Goal: Transaction & Acquisition: Purchase product/service

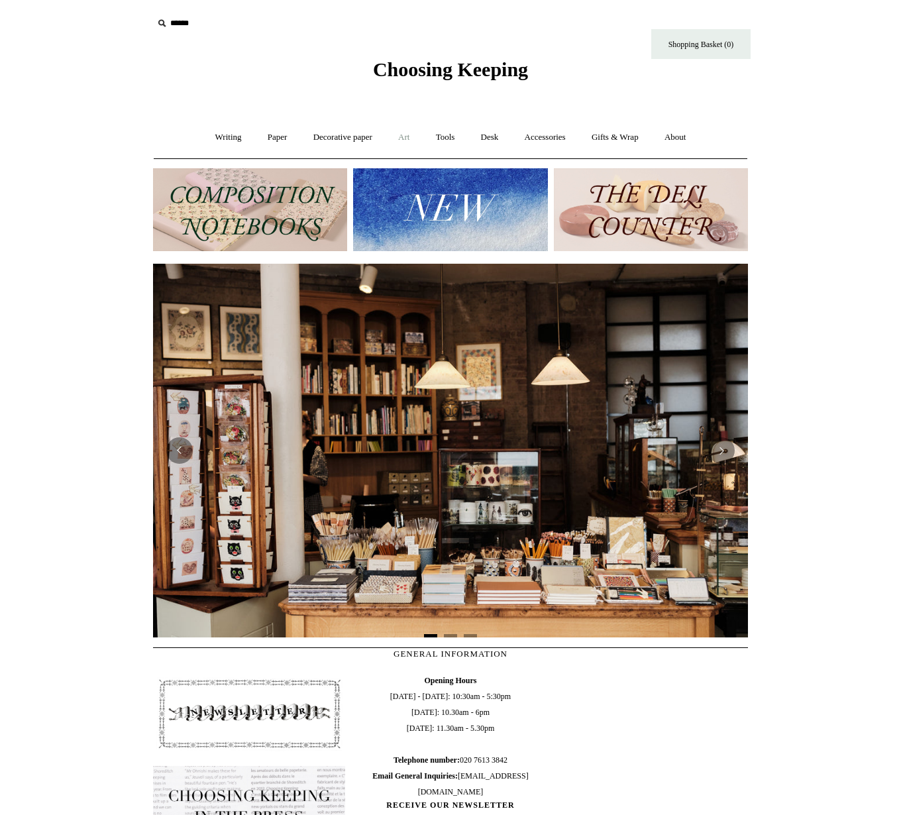
drag, startPoint x: 416, startPoint y: 141, endPoint x: 404, endPoint y: 137, distance: 12.6
click at [416, 141] on link "Art +" at bounding box center [403, 137] width 35 height 35
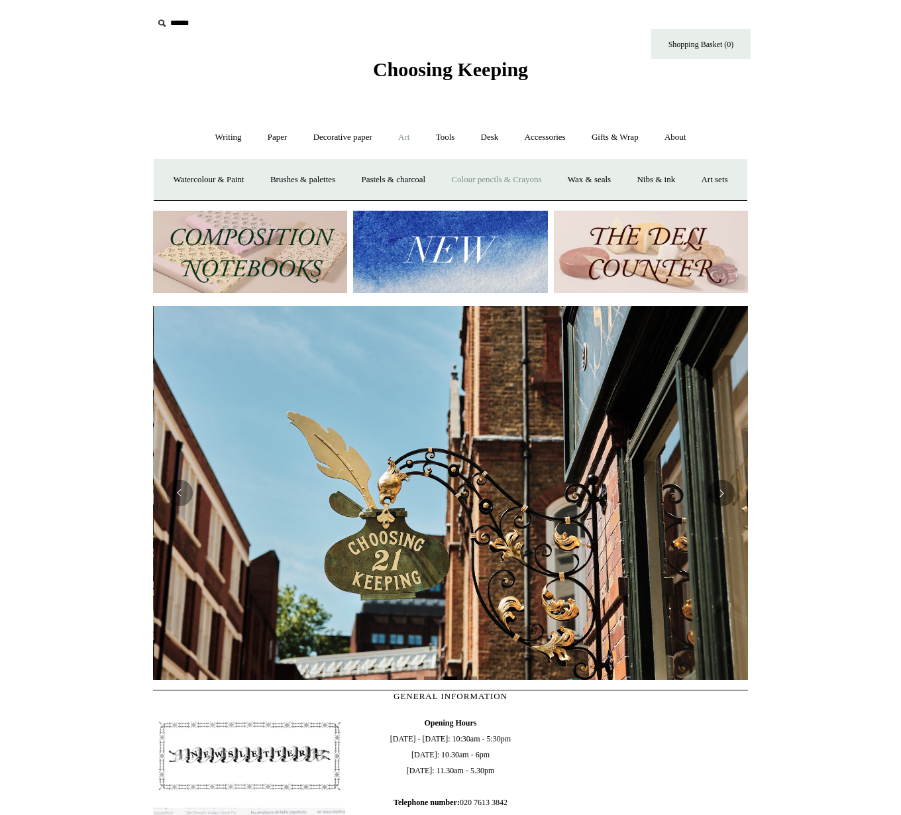
scroll to position [0, 595]
click at [250, 181] on link "Watercolour & Paint" at bounding box center [208, 179] width 95 height 35
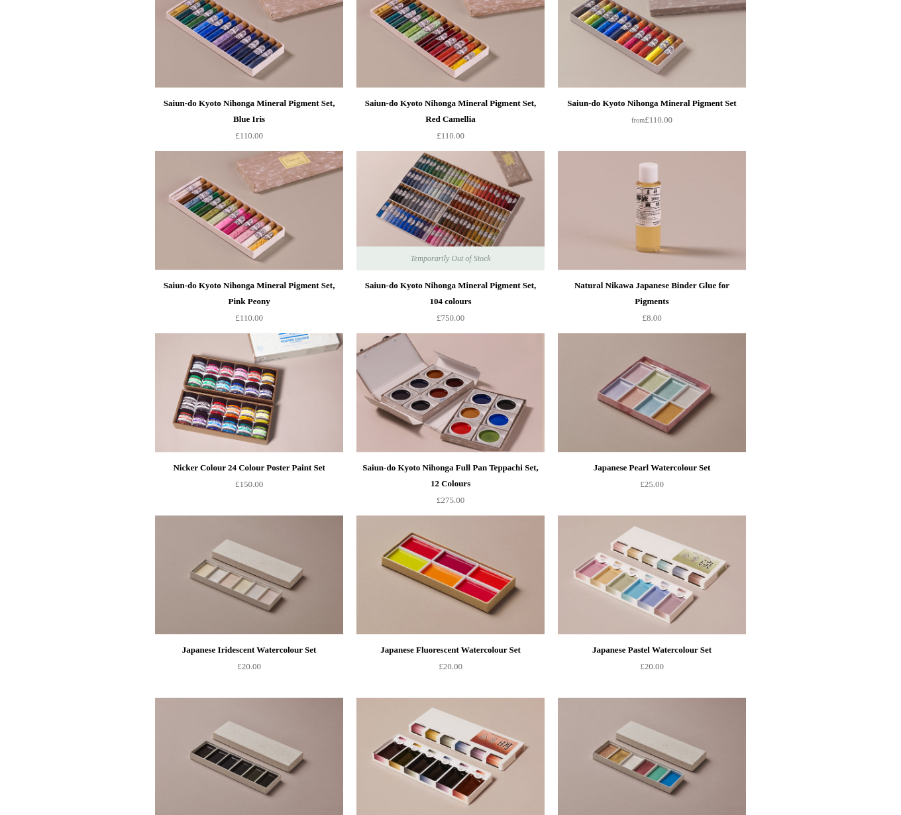
scroll to position [1462, 0]
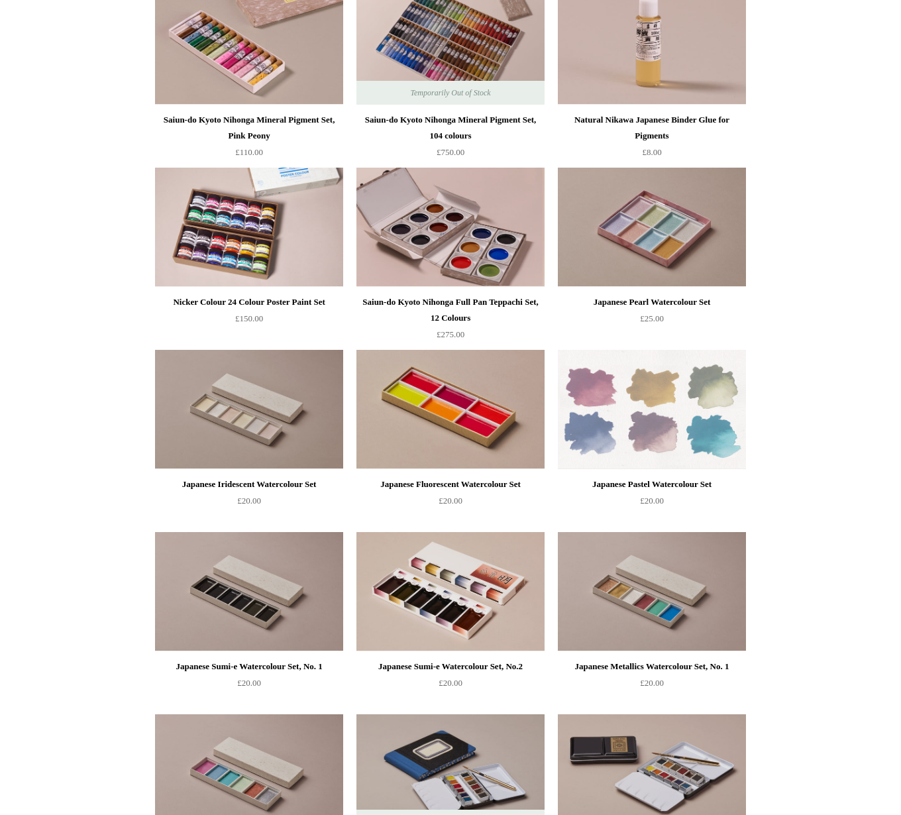
click at [684, 430] on img at bounding box center [652, 409] width 188 height 119
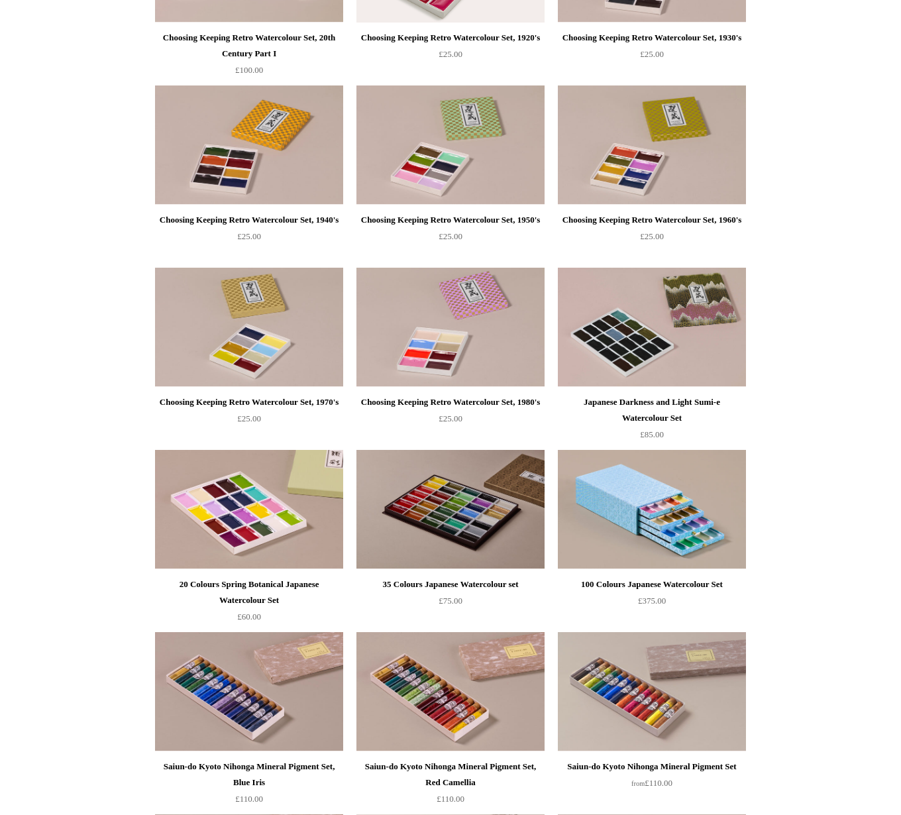
scroll to position [757, 0]
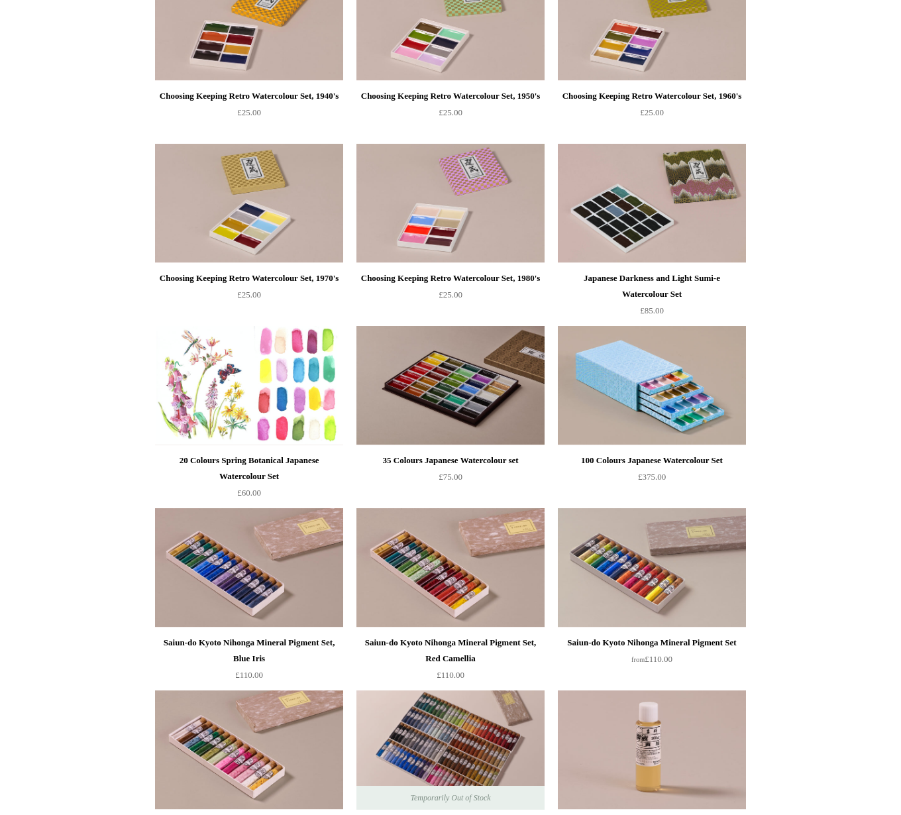
click at [266, 392] on img at bounding box center [249, 385] width 188 height 119
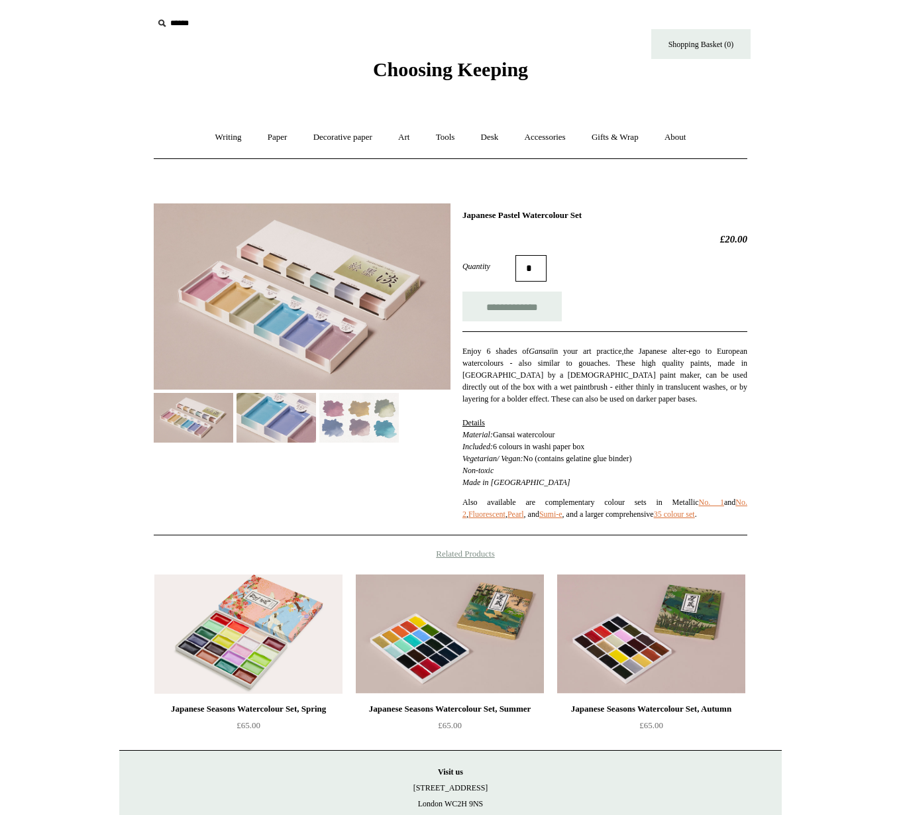
drag, startPoint x: 482, startPoint y: 427, endPoint x: 688, endPoint y: 458, distance: 207.6
click at [688, 458] on p "Enjoy 6 shades of Gansai in your art practice , the Japanese alter-ego to Europ…" at bounding box center [604, 416] width 285 height 143
drag, startPoint x: 702, startPoint y: 458, endPoint x: 695, endPoint y: 460, distance: 6.8
click at [702, 458] on p "Enjoy 6 shades of Gansai in your art practice , the Japanese alter-ego to Europ…" at bounding box center [604, 416] width 285 height 143
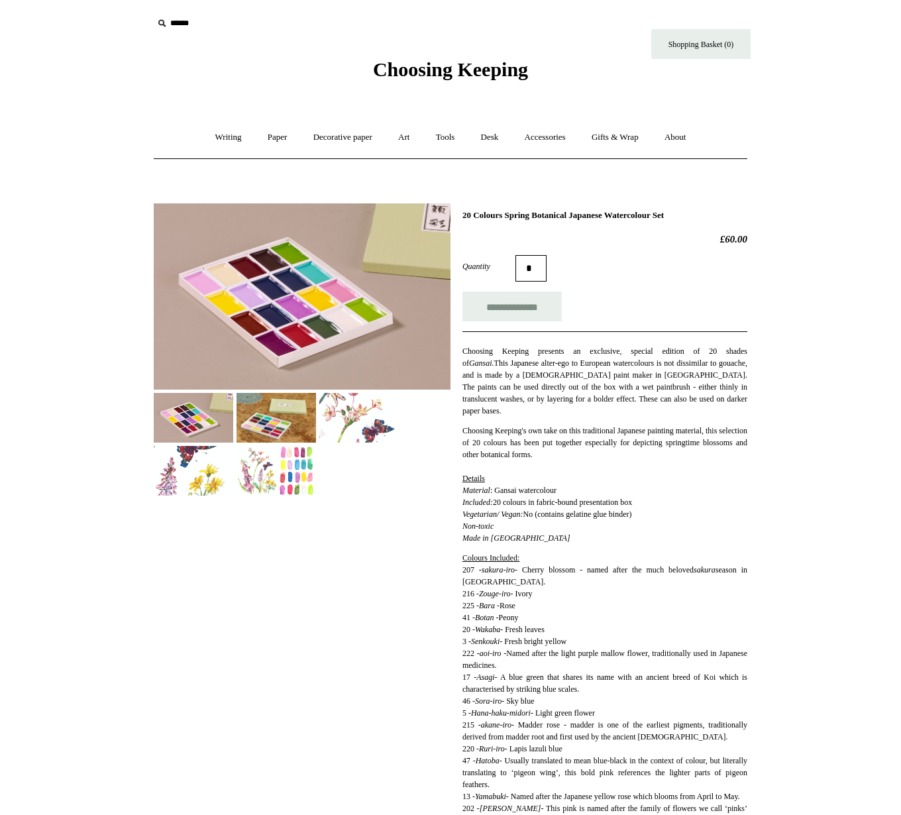
click at [282, 472] on img at bounding box center [275, 471] width 79 height 50
